Goal: Task Accomplishment & Management: Use online tool/utility

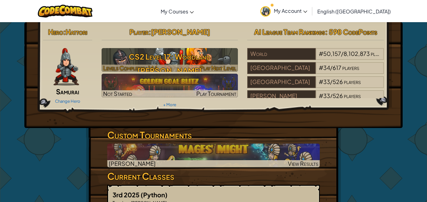
click at [172, 56] on h3 "CS2 Level 17: Woodland [PERSON_NAME]" at bounding box center [170, 64] width 137 height 28
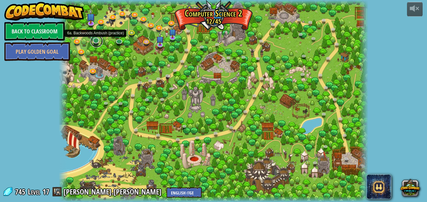
click at [93, 43] on link at bounding box center [96, 41] width 13 height 13
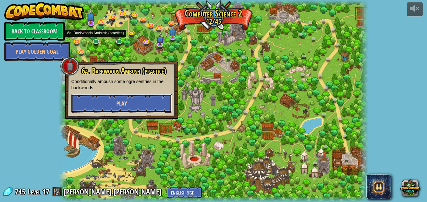
click at [130, 101] on button "Play" at bounding box center [121, 103] width 101 height 19
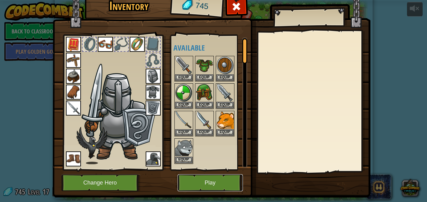
click at [198, 179] on button "Play" at bounding box center [210, 182] width 65 height 17
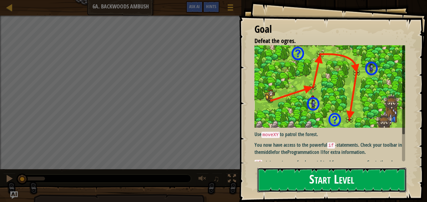
click at [298, 179] on button "Start Level" at bounding box center [331, 180] width 149 height 25
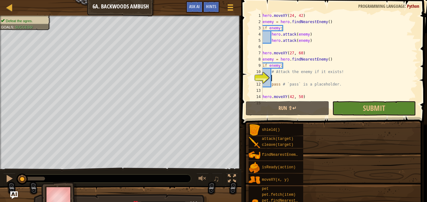
click at [298, 179] on div "moveXY(x, y)" at bounding box center [281, 180] width 43 height 12
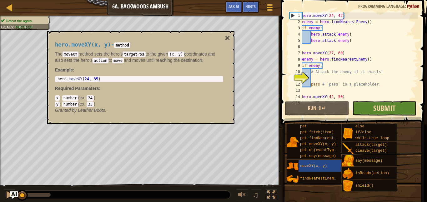
scroll to position [19, 0]
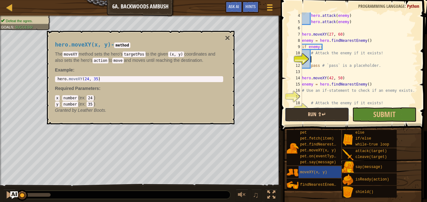
click at [332, 120] on button "Run ⇧↵" at bounding box center [317, 115] width 64 height 14
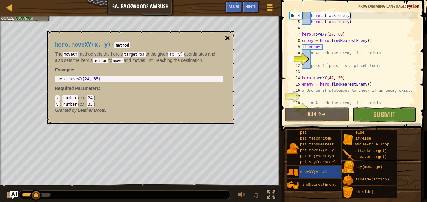
click at [229, 38] on button "×" at bounding box center [227, 38] width 5 height 9
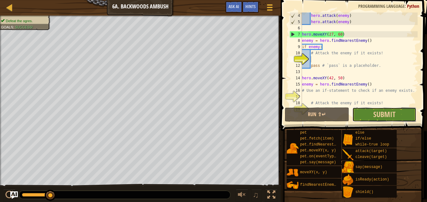
click at [400, 111] on button "Submit" at bounding box center [384, 115] width 64 height 14
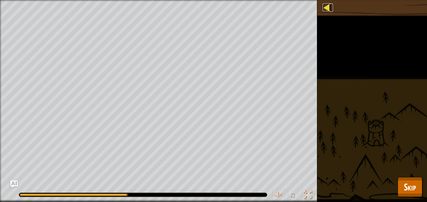
click at [324, 7] on div at bounding box center [327, 7] width 8 height 8
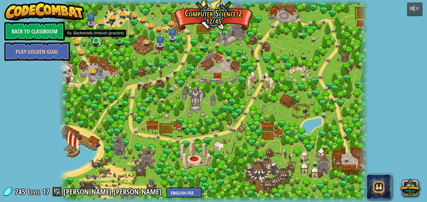
click at [94, 39] on link at bounding box center [97, 41] width 13 height 13
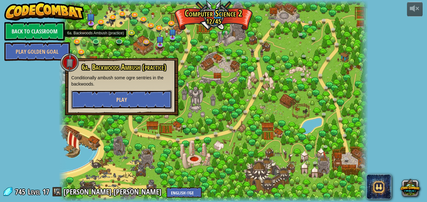
click at [117, 94] on button "Play" at bounding box center [121, 99] width 101 height 19
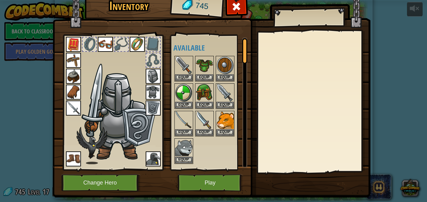
click at [208, 171] on img at bounding box center [212, 84] width 318 height 227
click at [212, 179] on button "Play" at bounding box center [210, 182] width 65 height 17
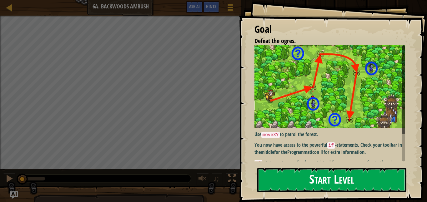
click at [340, 103] on img at bounding box center [329, 86] width 151 height 83
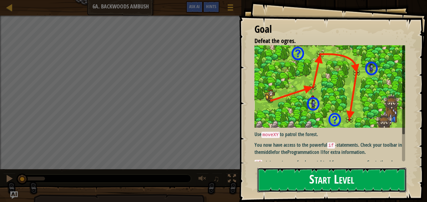
click at [368, 179] on button "Start Level" at bounding box center [331, 180] width 149 height 25
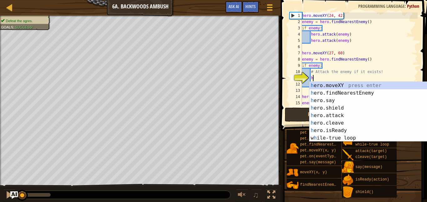
scroll to position [3, 2]
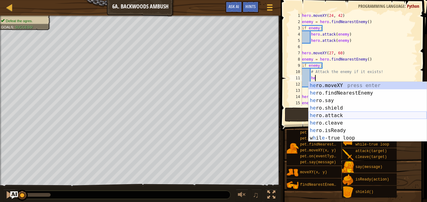
click at [361, 115] on div "he ro.moveXY press enter he ro.findNearestEnemy press enter he ro.say press ent…" at bounding box center [368, 119] width 118 height 75
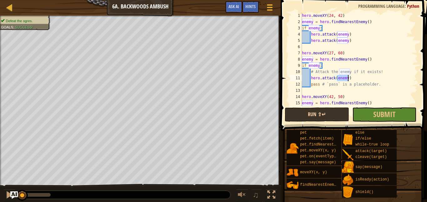
type textarea "hero.attack(enemy)"
click at [341, 114] on button "Run ⇧↵" at bounding box center [317, 115] width 64 height 14
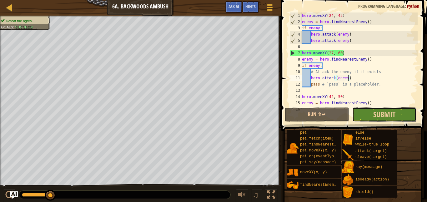
click at [362, 117] on button "Submit" at bounding box center [384, 115] width 64 height 14
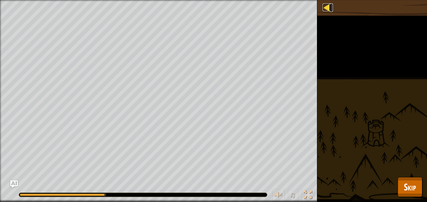
click at [325, 6] on div at bounding box center [327, 7] width 8 height 8
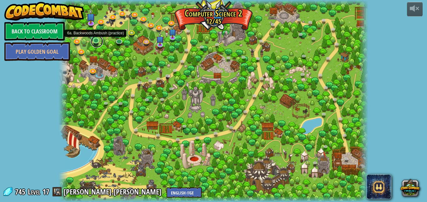
click at [96, 43] on link at bounding box center [97, 41] width 13 height 13
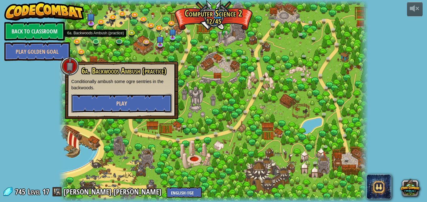
click at [108, 106] on button "Play" at bounding box center [121, 103] width 101 height 19
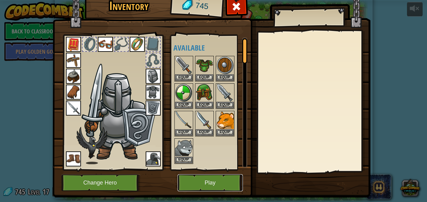
click at [197, 189] on button "Play" at bounding box center [210, 182] width 65 height 17
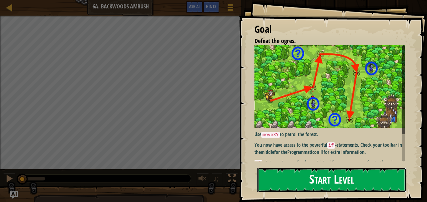
click at [296, 168] on button "Start Level" at bounding box center [331, 180] width 149 height 25
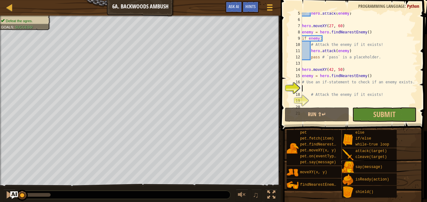
scroll to position [27, 0]
